Goal: Find specific page/section: Find specific page/section

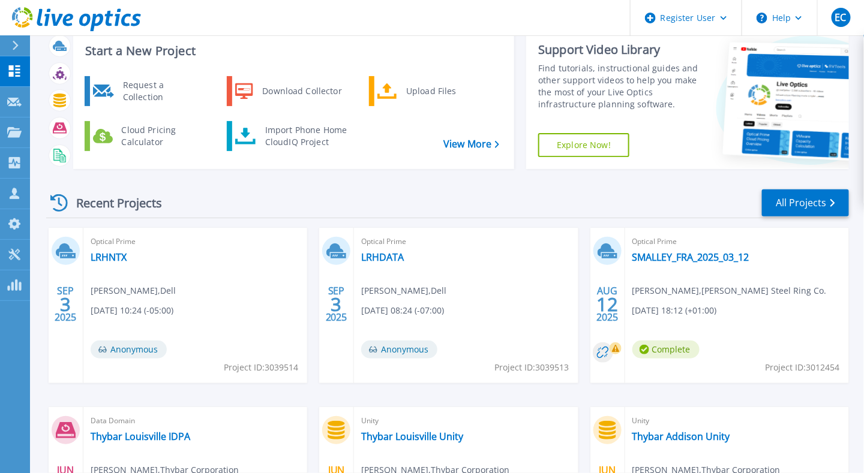
scroll to position [15, 0]
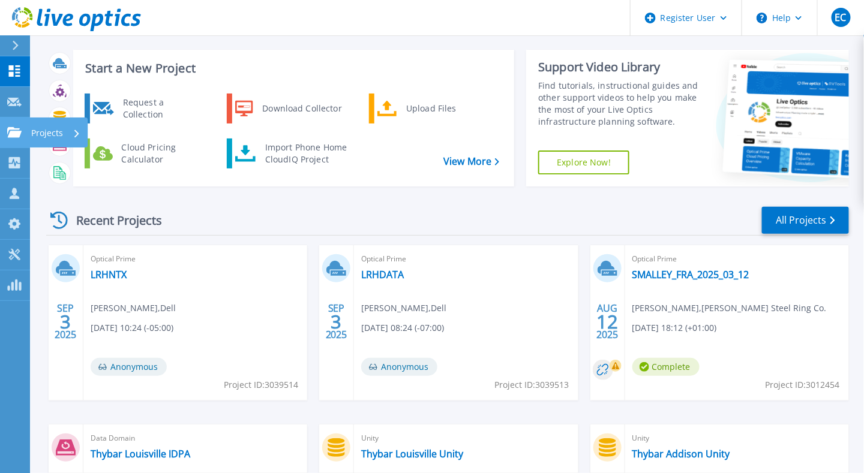
click at [48, 131] on p "Projects" at bounding box center [47, 133] width 32 height 31
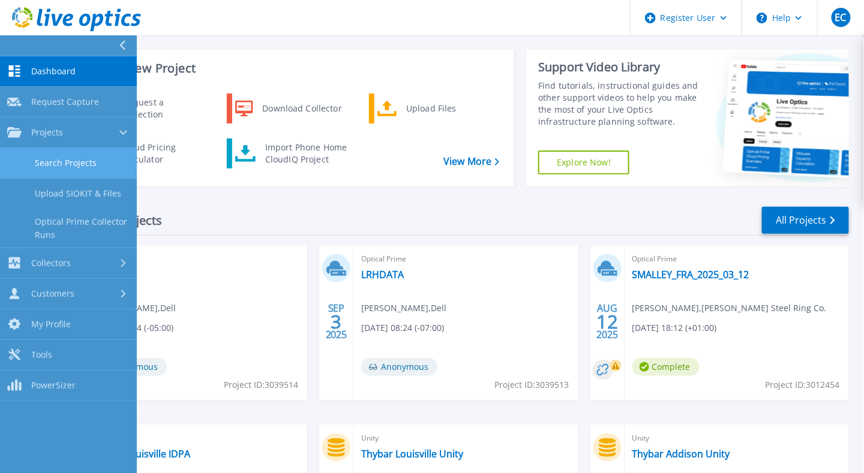
click at [54, 168] on link "Search Projects" at bounding box center [68, 163] width 137 height 31
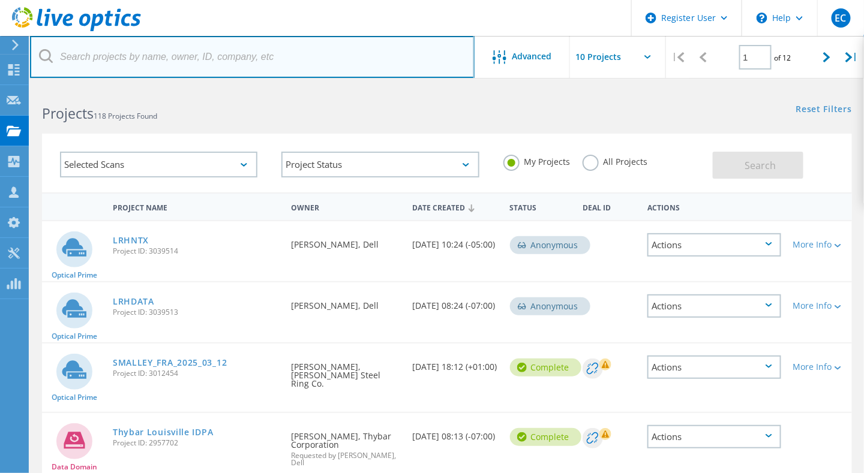
click at [201, 58] on input "text" at bounding box center [252, 57] width 445 height 42
paste input "[EMAIL_ADDRESS][PERSON_NAME][DOMAIN_NAME]"
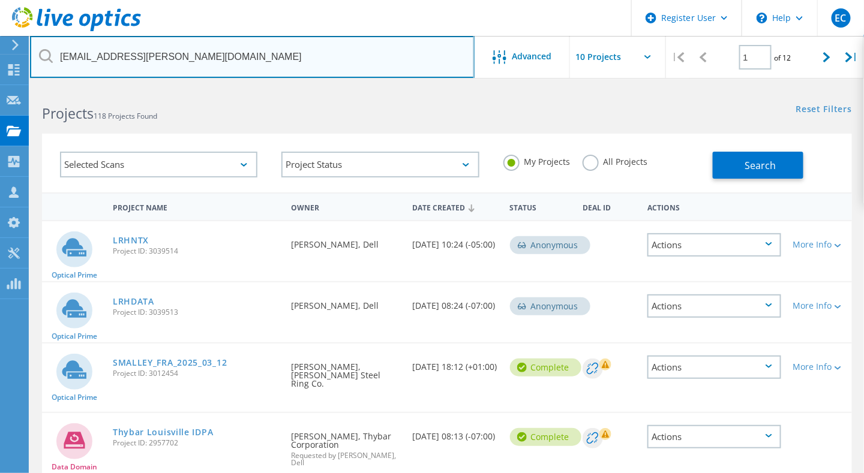
type input "[EMAIL_ADDRESS][PERSON_NAME][DOMAIN_NAME]"
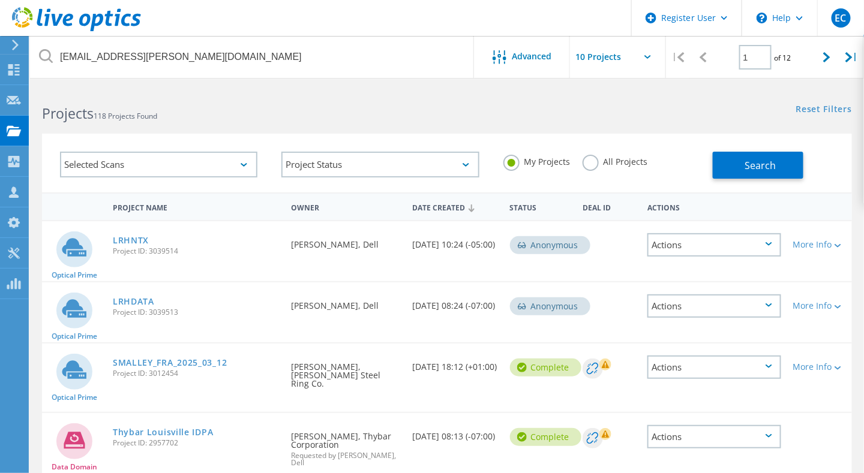
click at [608, 161] on label "All Projects" at bounding box center [615, 160] width 65 height 11
click at [0, 0] on input "All Projects" at bounding box center [0, 0] width 0 height 0
click at [761, 169] on span "Search" at bounding box center [760, 165] width 31 height 13
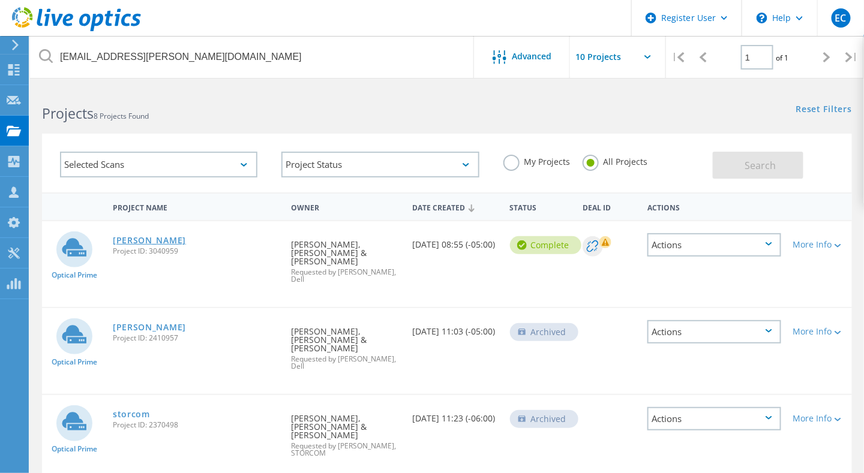
click at [130, 241] on link "[PERSON_NAME]" at bounding box center [149, 240] width 73 height 8
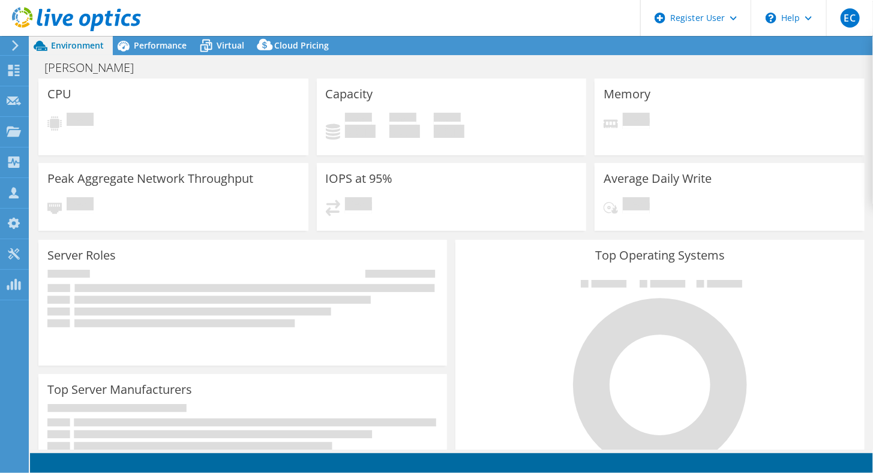
select select "USD"
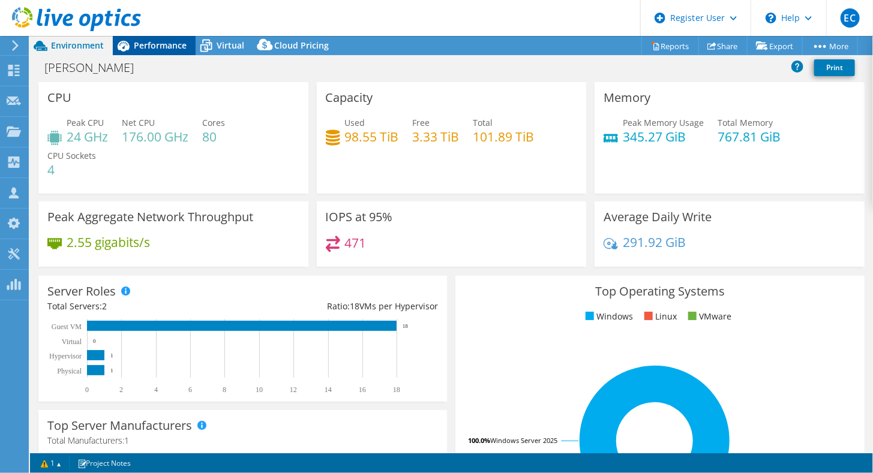
click at [188, 46] on div "Performance" at bounding box center [154, 45] width 83 height 19
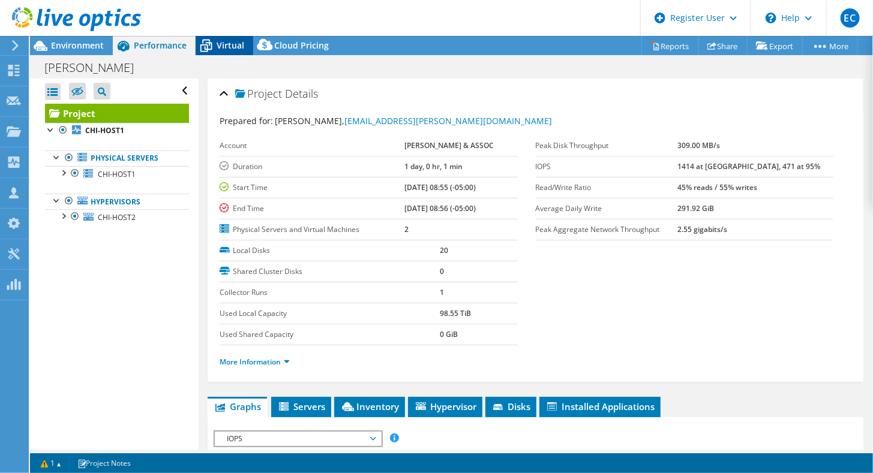
click at [212, 44] on icon at bounding box center [206, 45] width 21 height 21
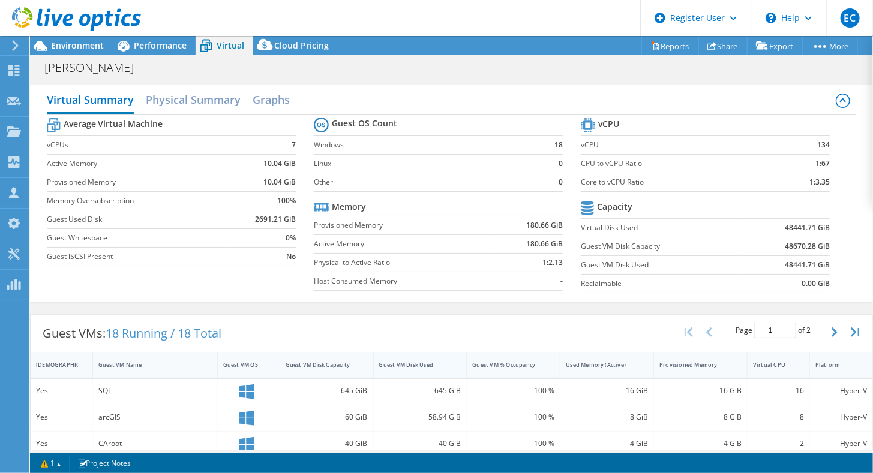
click at [425, 367] on div "Guest VM Disk Used" at bounding box center [413, 365] width 79 height 19
click at [92, 42] on span "Environment" at bounding box center [77, 45] width 53 height 11
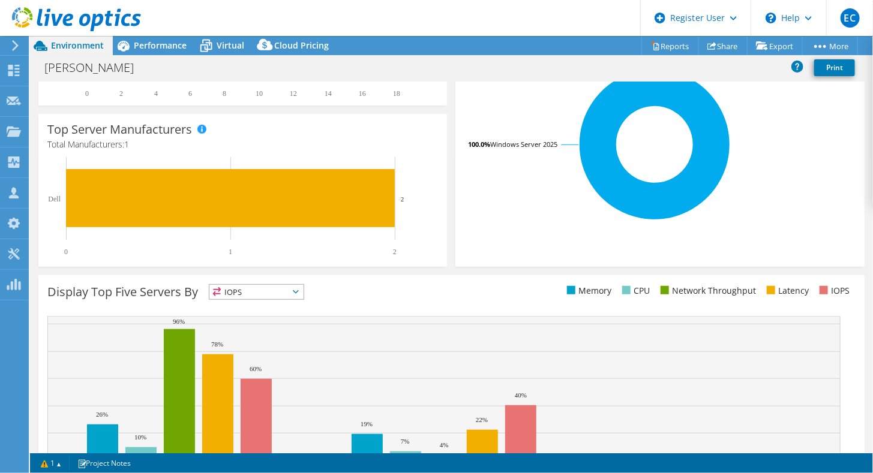
scroll to position [298, 0]
